Goal: Navigation & Orientation: Go to known website

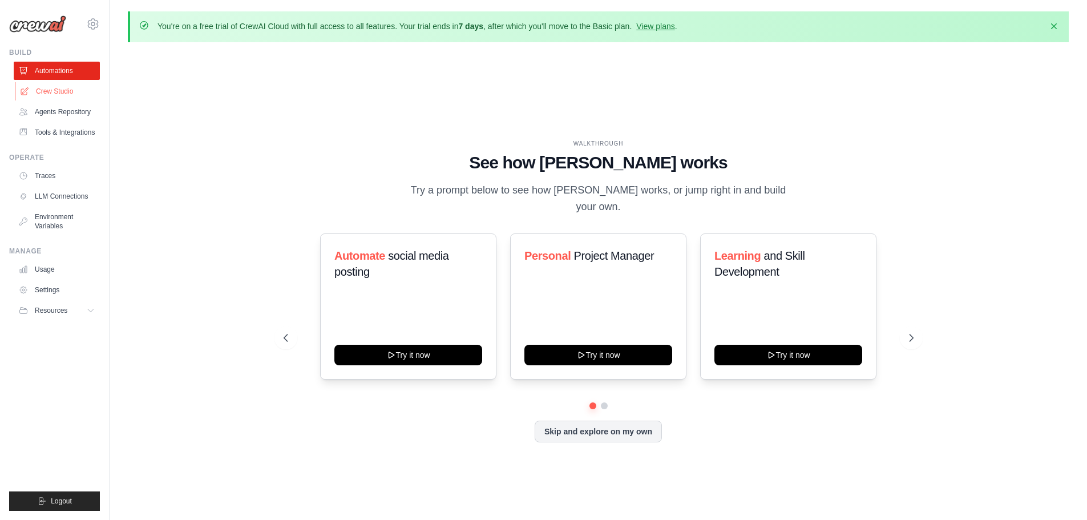
click at [67, 83] on link "Crew Studio" at bounding box center [58, 91] width 86 height 18
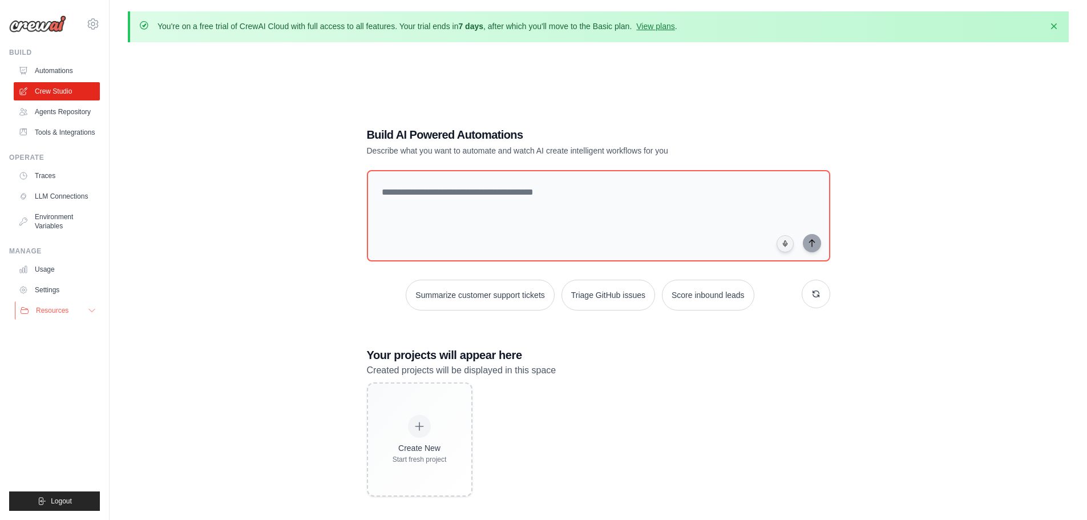
click at [62, 308] on span "Resources" at bounding box center [52, 310] width 33 height 9
click at [55, 347] on span "GitHub" at bounding box center [51, 347] width 21 height 9
